Goal: Task Accomplishment & Management: Manage account settings

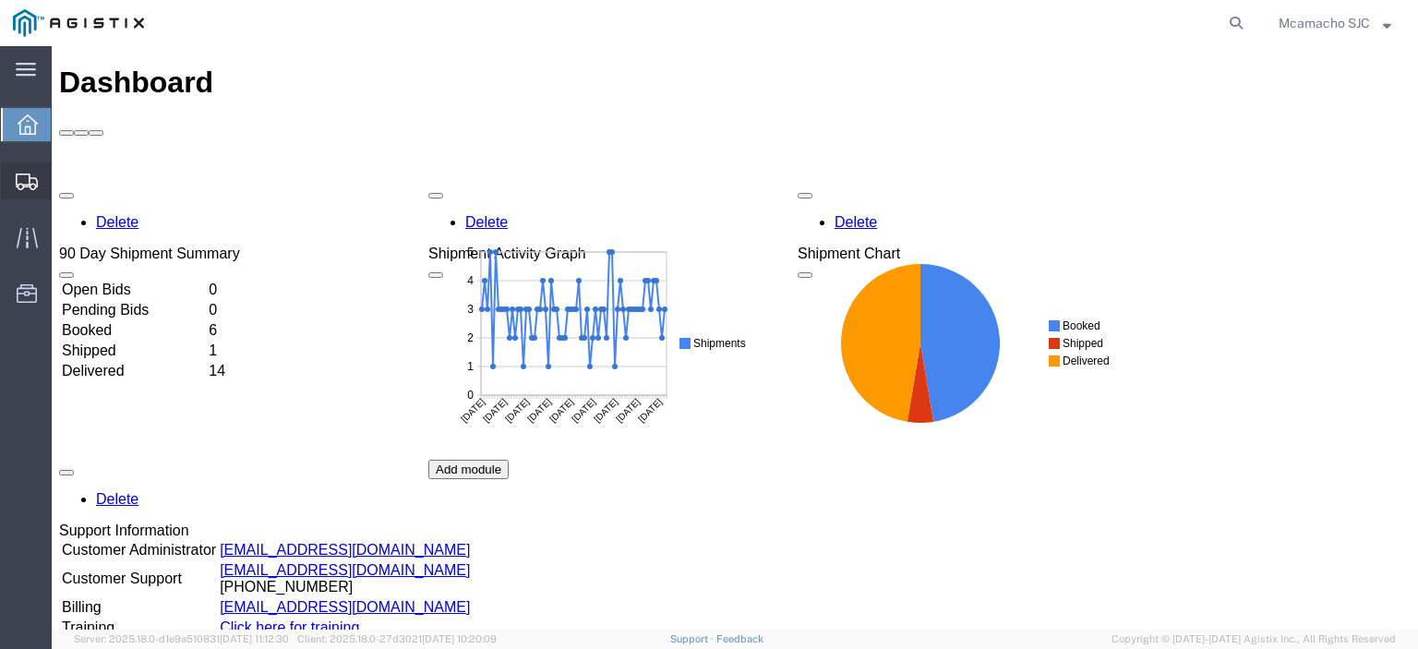
click at [64, 180] on span "Shipments" at bounding box center [57, 180] width 13 height 37
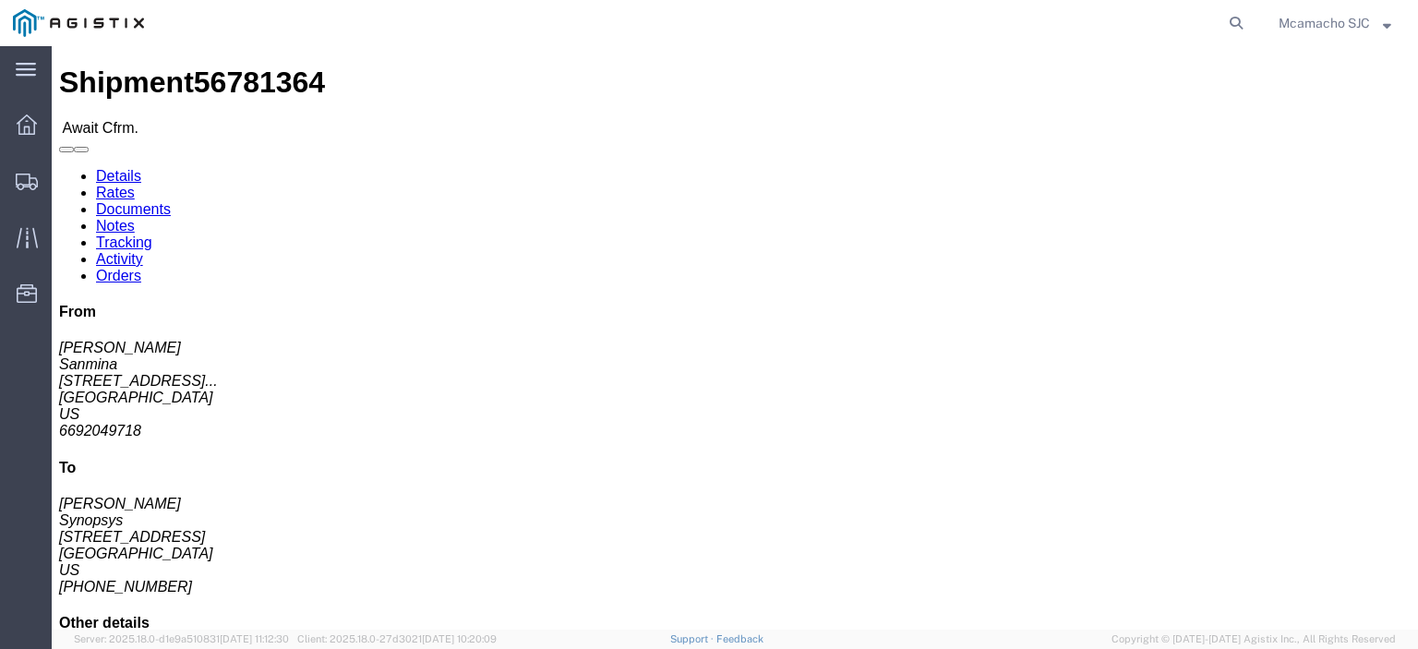
click link "Confirm"
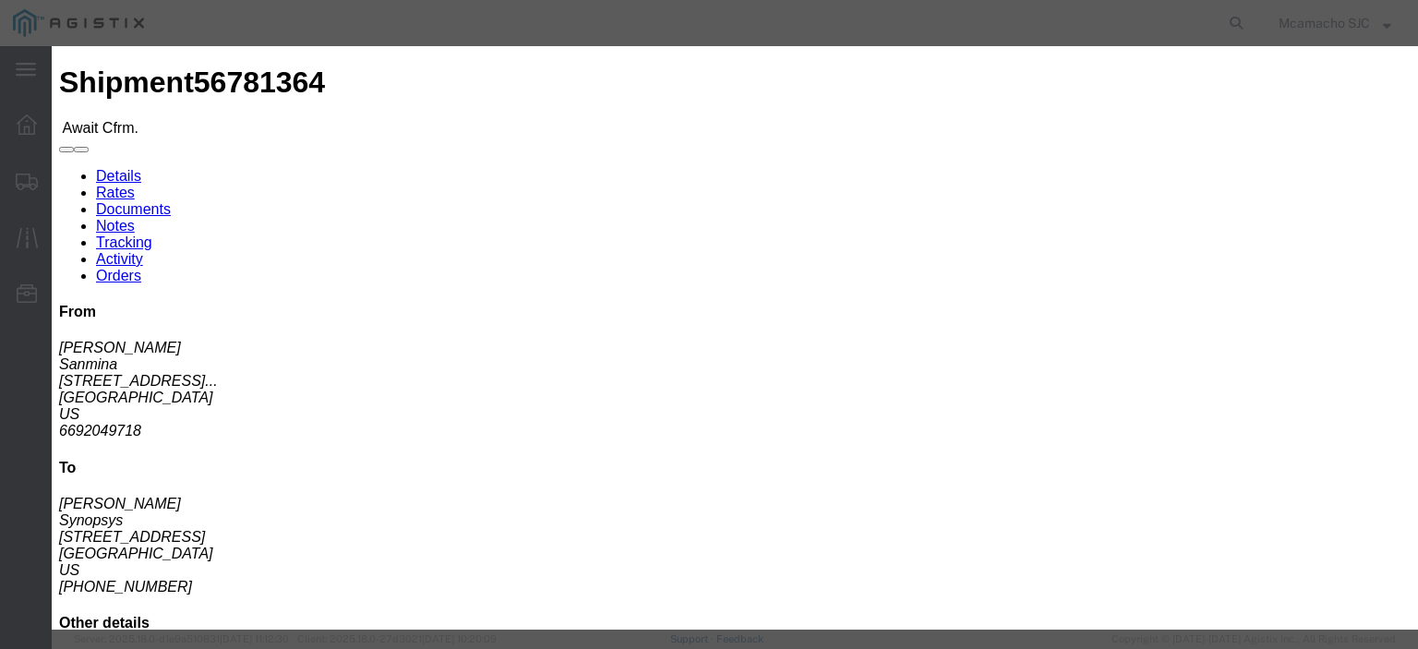
click input "text"
paste input "1000987752"
type input "1000987752"
type input "MARIA CAMACHO"
type input "4"
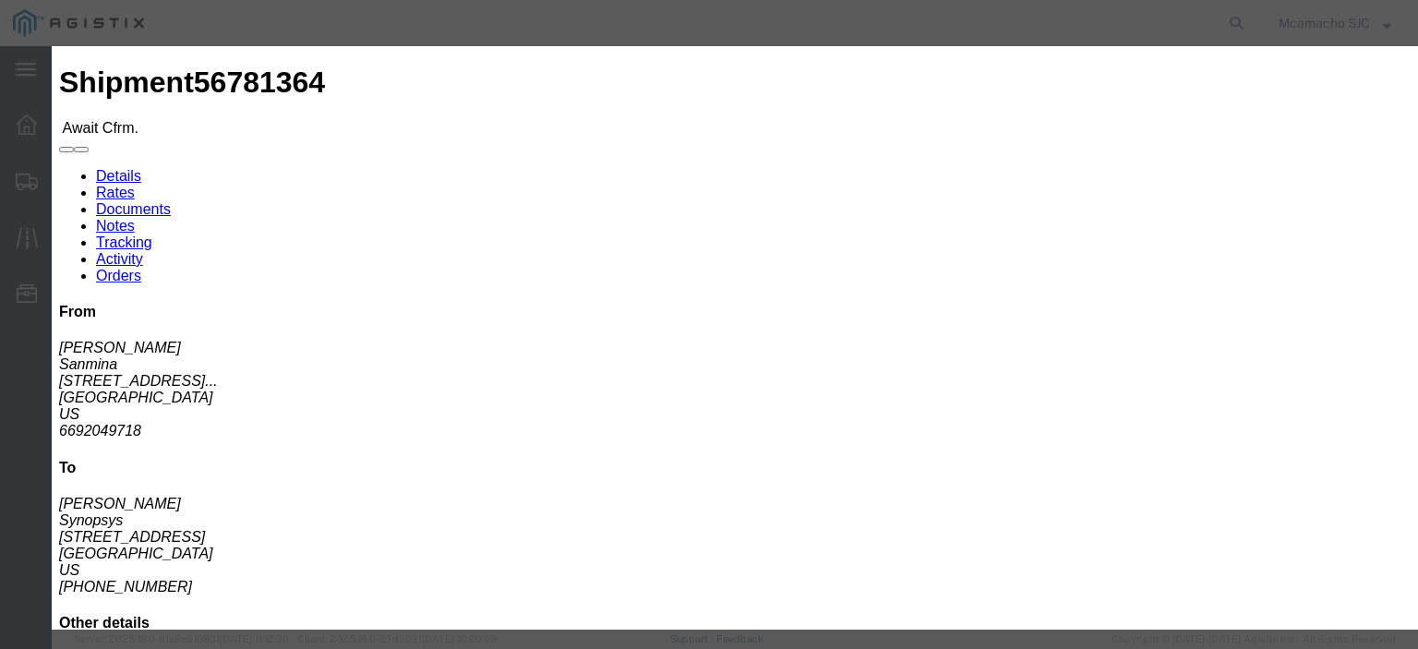
scroll to position [92, 0]
click select "Select Midnight 1 am 2 am 3 am 4 am 5 am 6 am 7 am 8 am 9 am 10 am 11 am 12 Noo…"
select select "1400"
click select "Select Midnight 1 am 2 am 3 am 4 am 5 am 6 am 7 am 8 am 9 am 10 am 11 am 12 Noo…"
click input "09/11/2025"
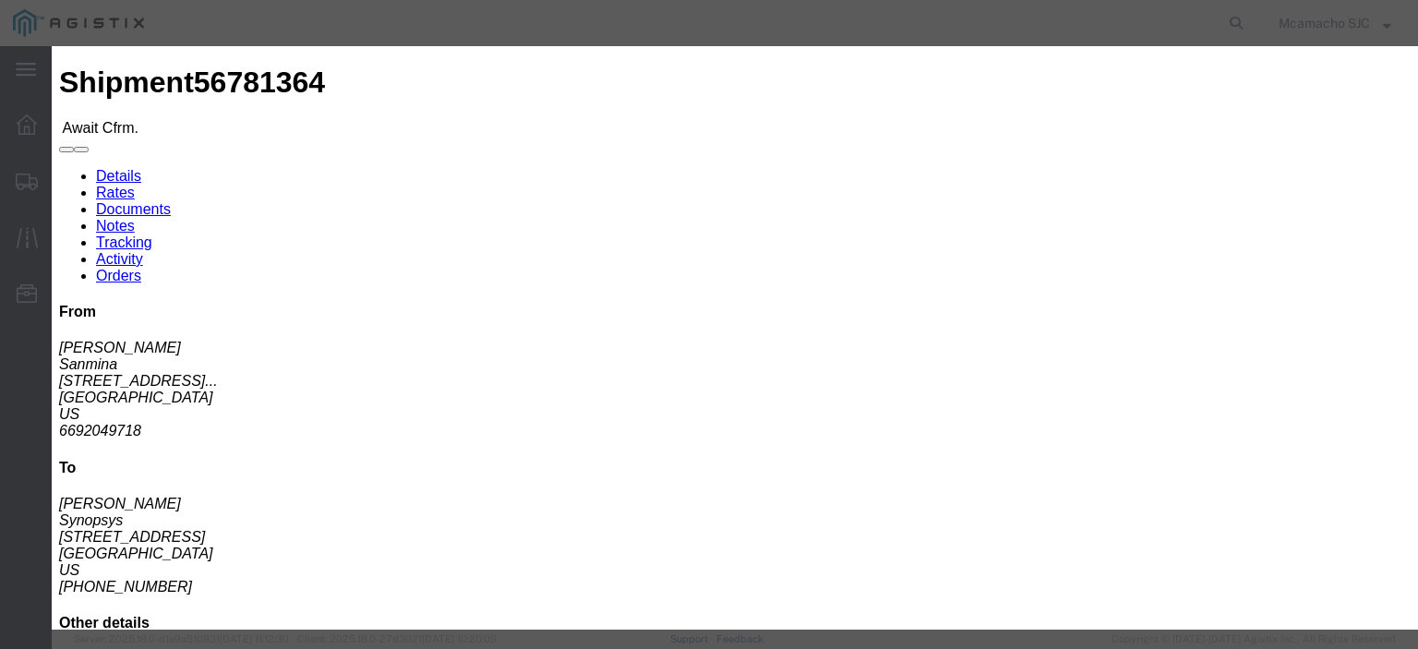
click td "10"
type input "09/10/2025"
click select "Select Midnight 1 am 2 am 3 am 4 am 5 am 6 am 7 am 8 am 9 am 10 am 11 am 12 Noo…"
select select "1600"
click select "Select Midnight 1 am 2 am 3 am 4 am 5 am 6 am 7 am 8 am 9 am 10 am 11 am 12 Noo…"
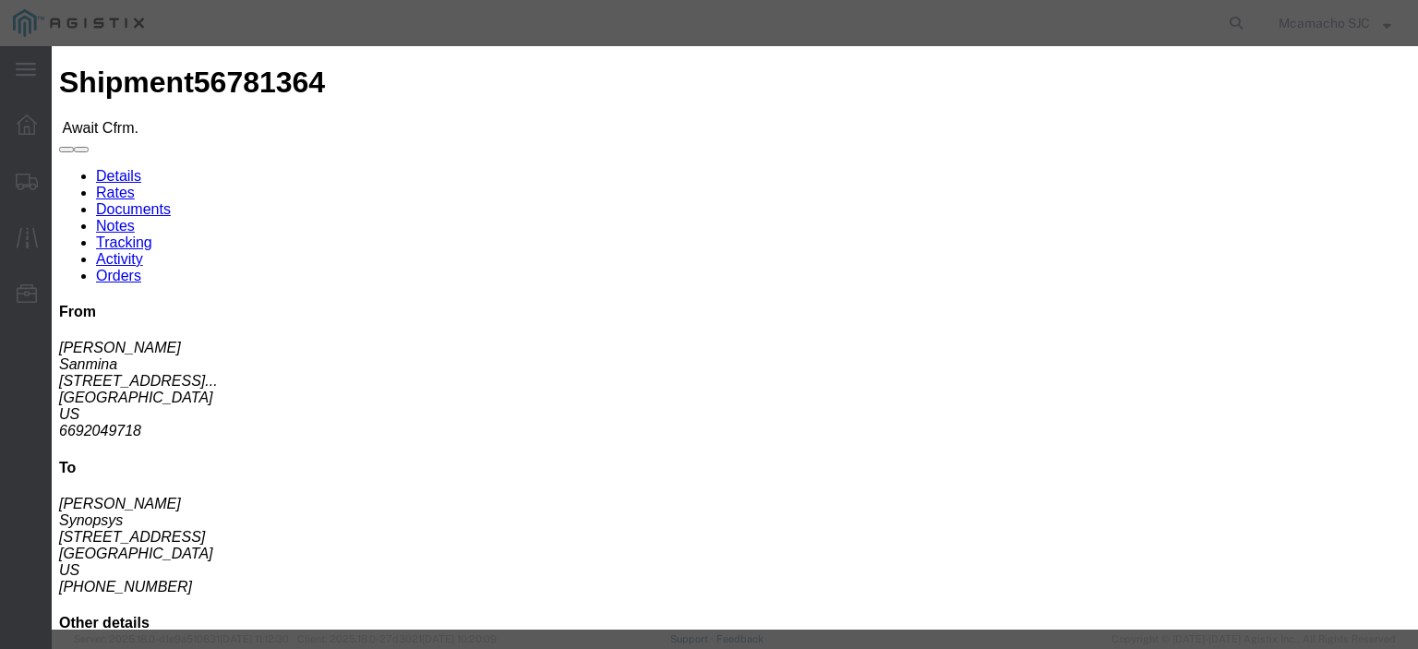
click button "Submit"
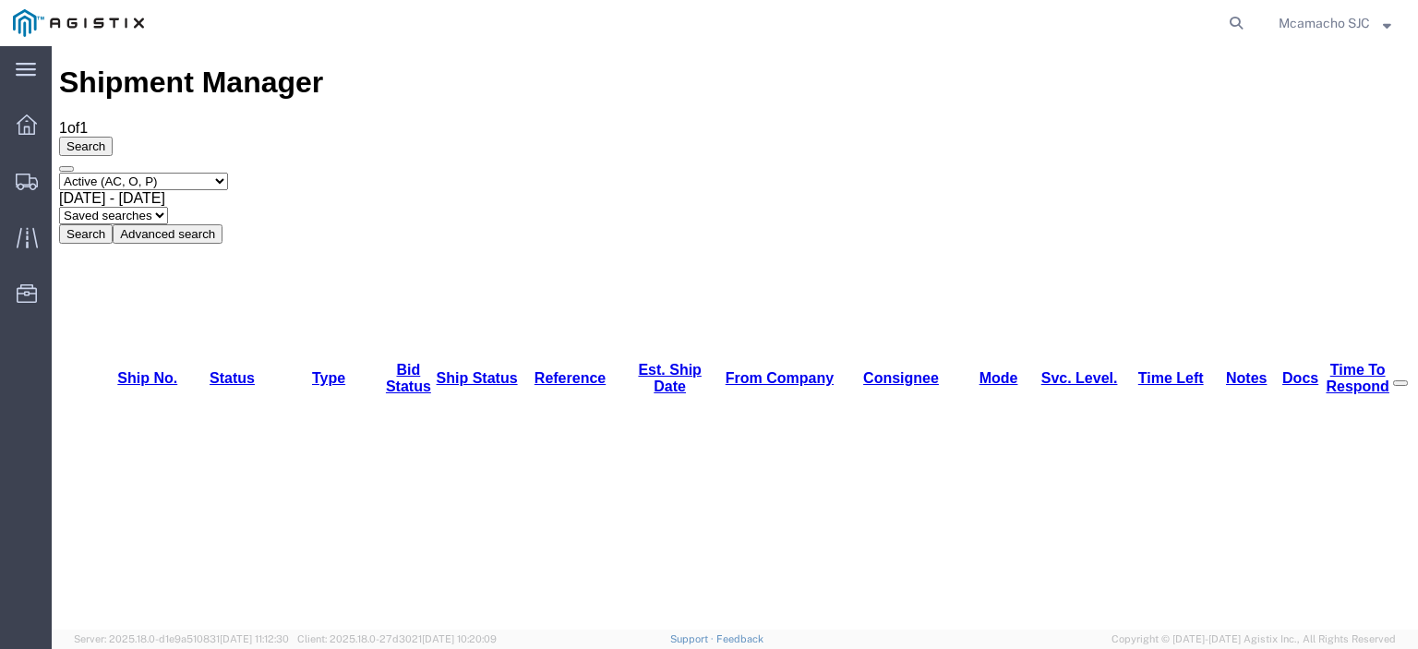
click at [177, 173] on select "Select status Active (AC, O, P) All Approved Awaiting Confirmation (AC) Booked …" at bounding box center [143, 182] width 169 height 18
select select "BOOK"
click at [59, 173] on select "Select status Active (AC, O, P) All Approved Awaiting Confirmation (AC) Booked …" at bounding box center [143, 182] width 169 height 18
click at [113, 224] on button "Search" at bounding box center [86, 233] width 54 height 19
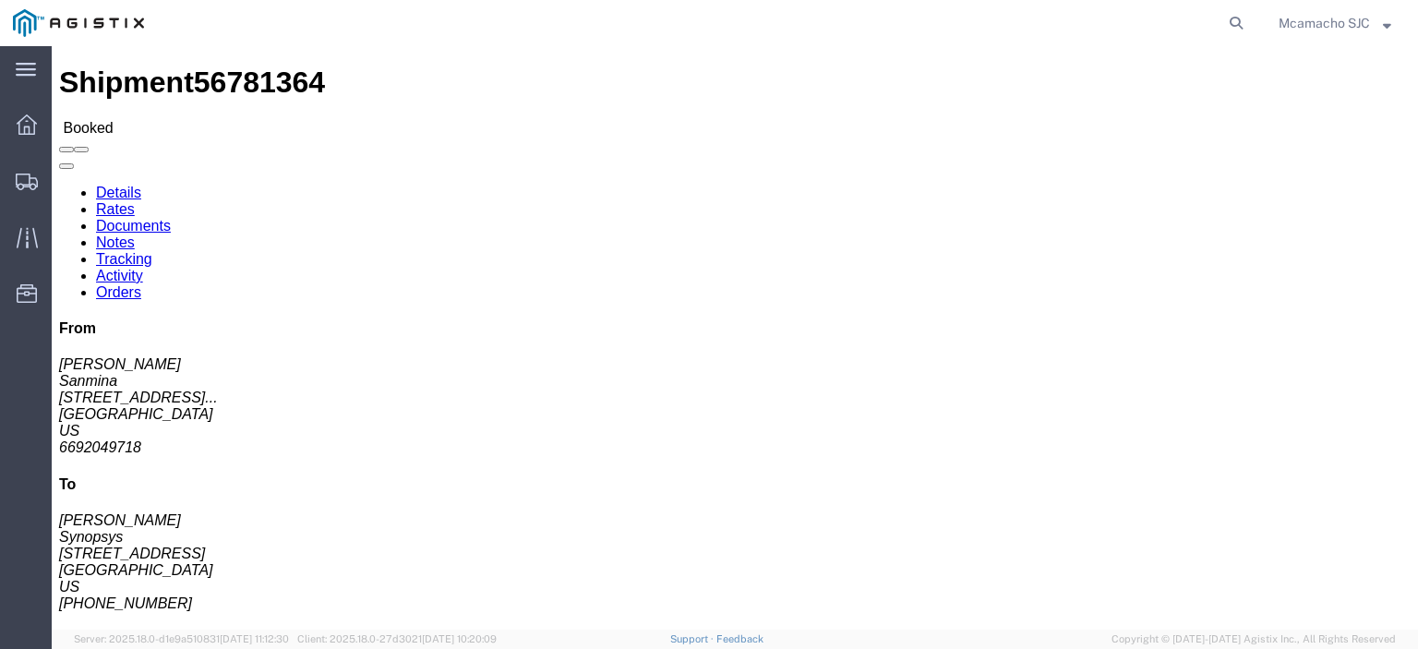
click link "Documents"
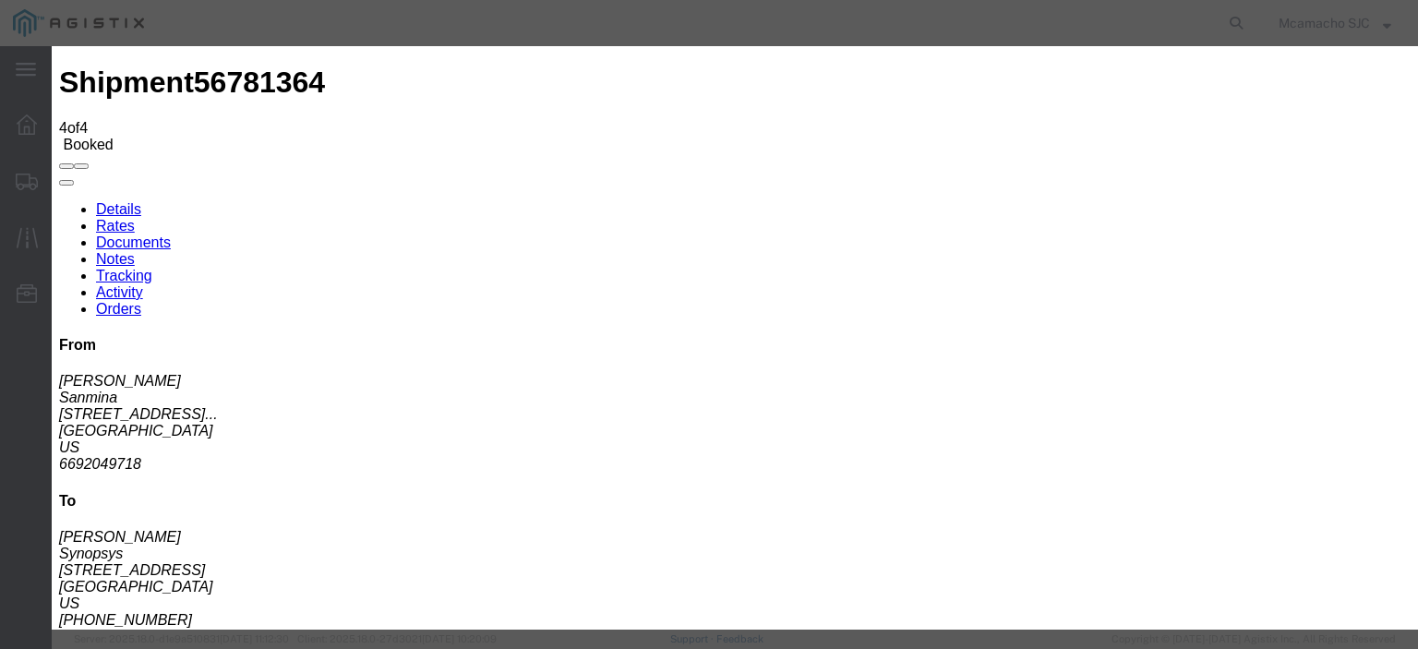
type input "C:\fakepath\1000987752.pdf"
drag, startPoint x: 606, startPoint y: 192, endPoint x: 624, endPoint y: 209, distance: 24.8
type input "AIRGROUP"
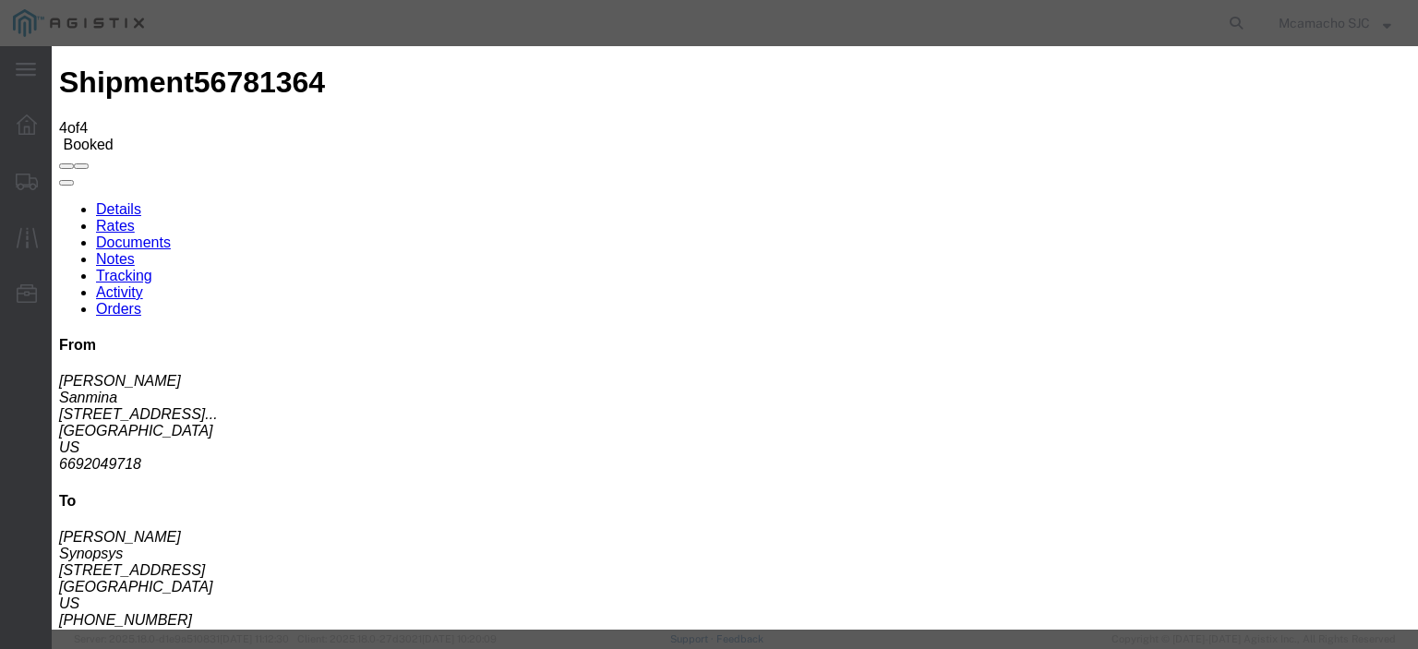
type input "HAWB"
select select "BILL_OF_LADING"
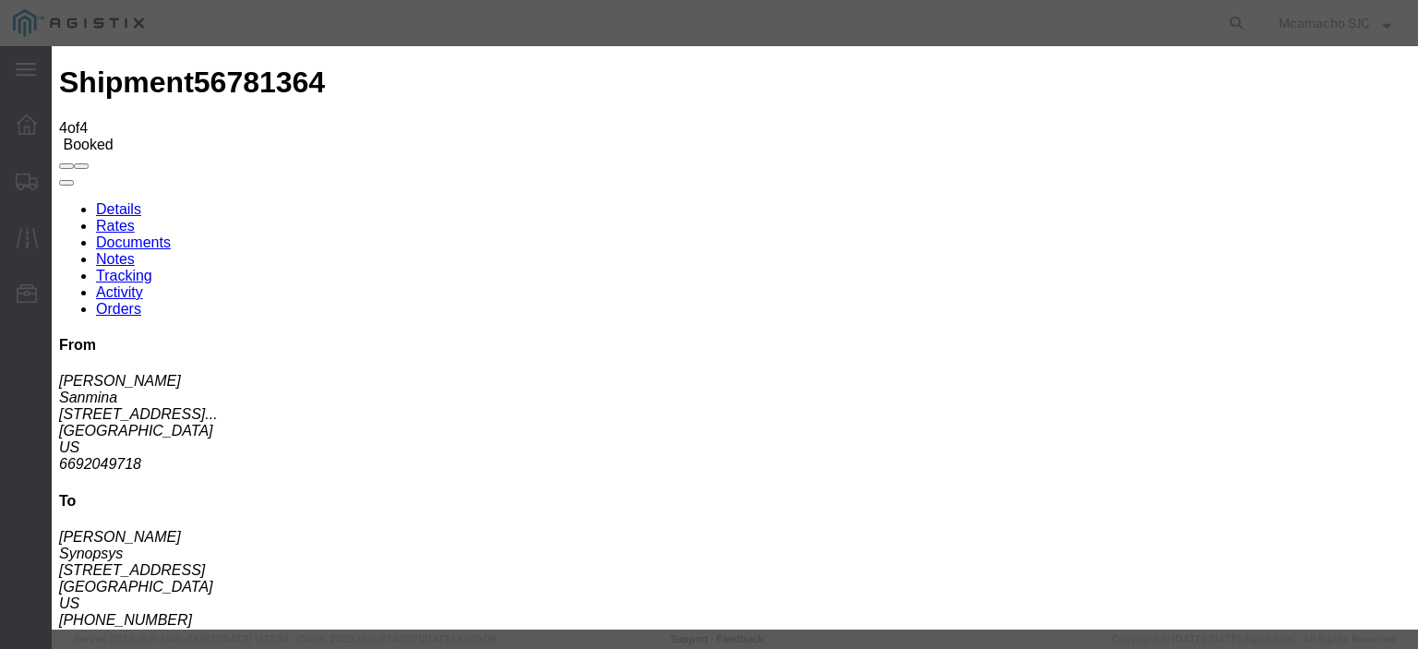
select select
